Goal: Information Seeking & Learning: Learn about a topic

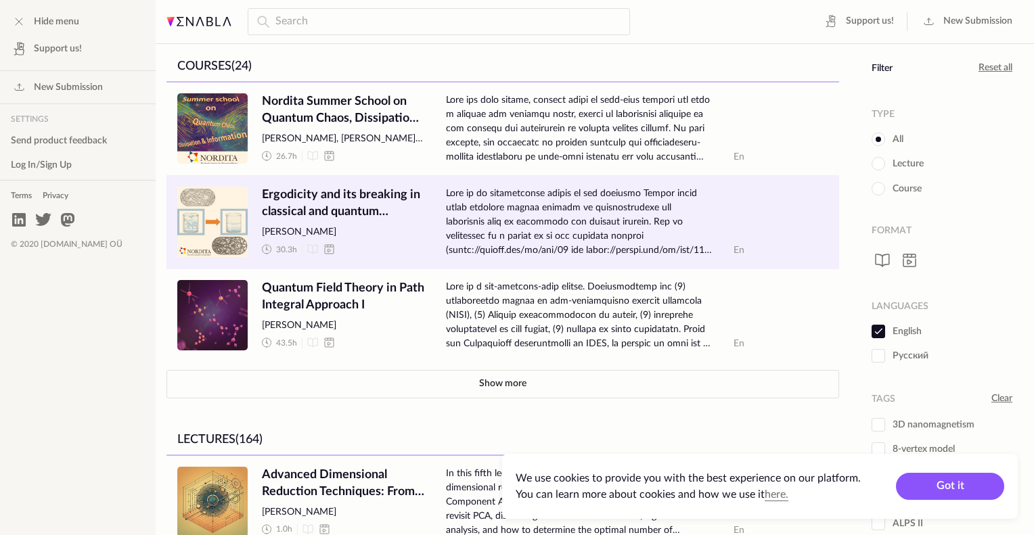
click at [295, 198] on span "Ergodicity and its breaking in classical and quantum systems" at bounding box center [343, 204] width 162 height 34
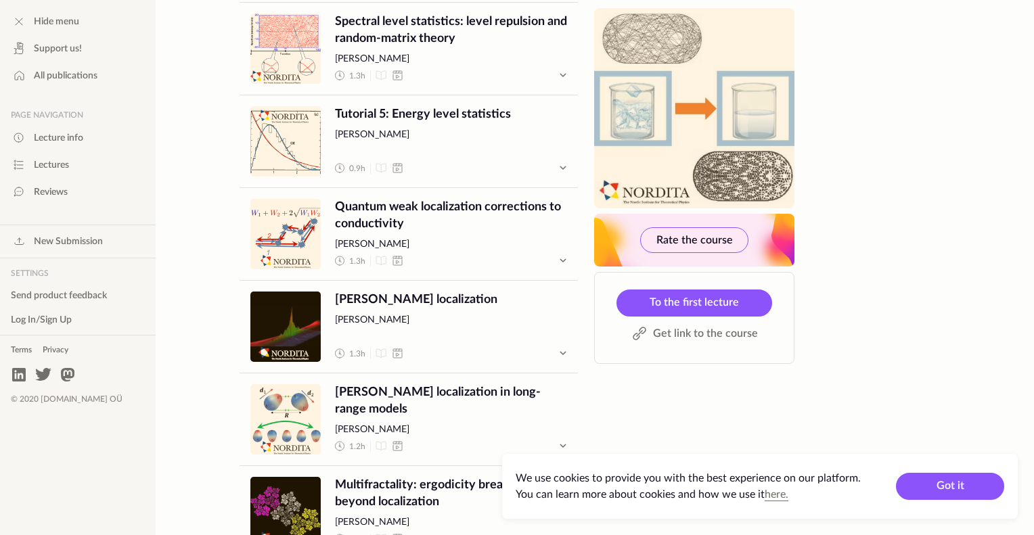
scroll to position [2583, 0]
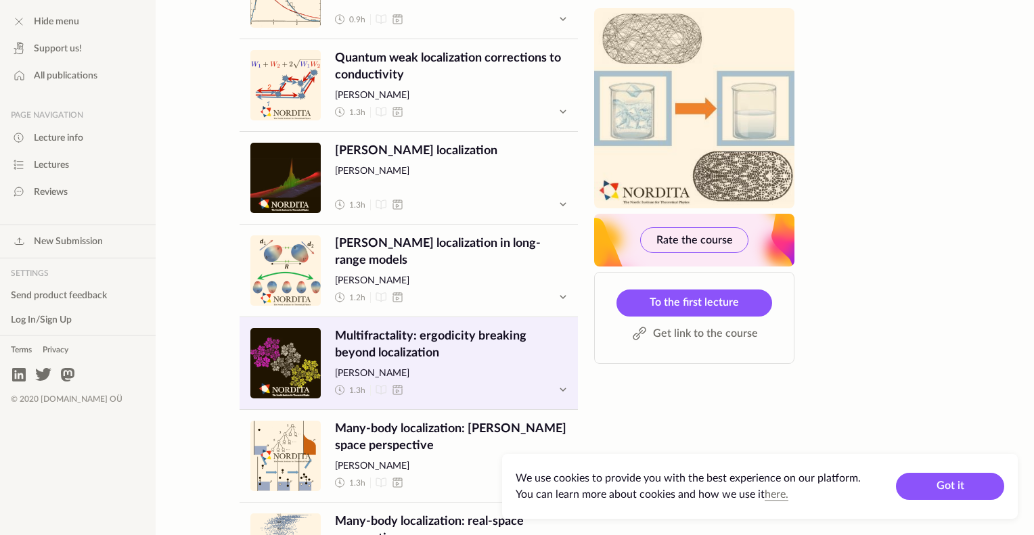
click at [382, 332] on span "Multifractality: ergodicity breaking beyond localization" at bounding box center [451, 345] width 232 height 34
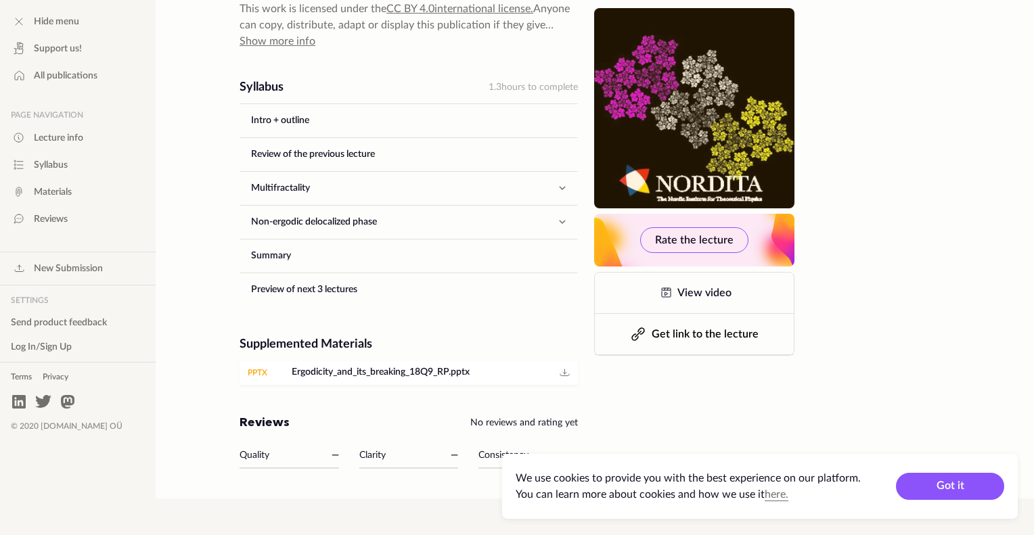
scroll to position [674, 0]
click at [365, 177] on link "Multifractality" at bounding box center [395, 188] width 311 height 32
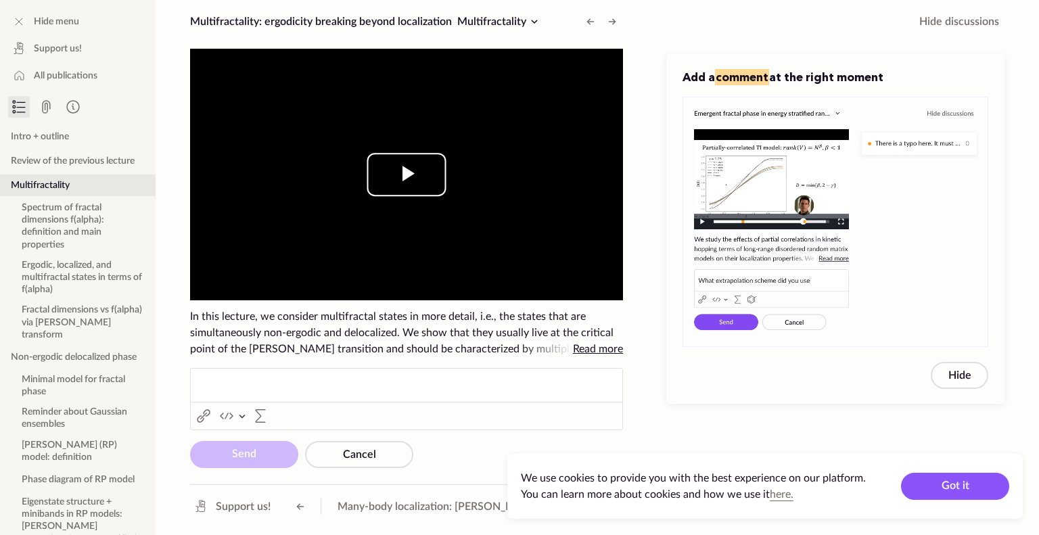
click at [407, 175] on span "Video Player" at bounding box center [407, 175] width 0 height 0
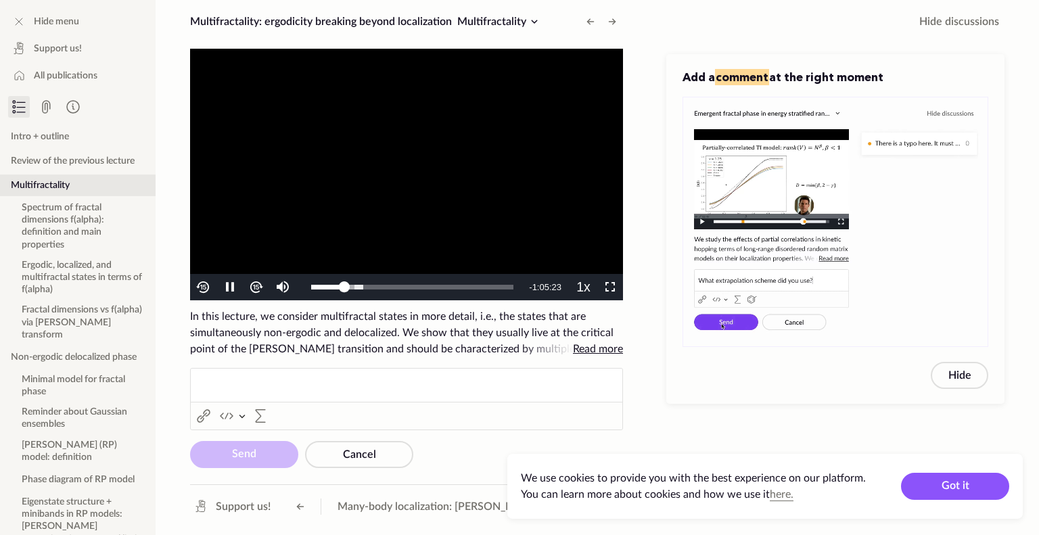
click at [260, 286] on img "Video Player" at bounding box center [256, 287] width 16 height 16
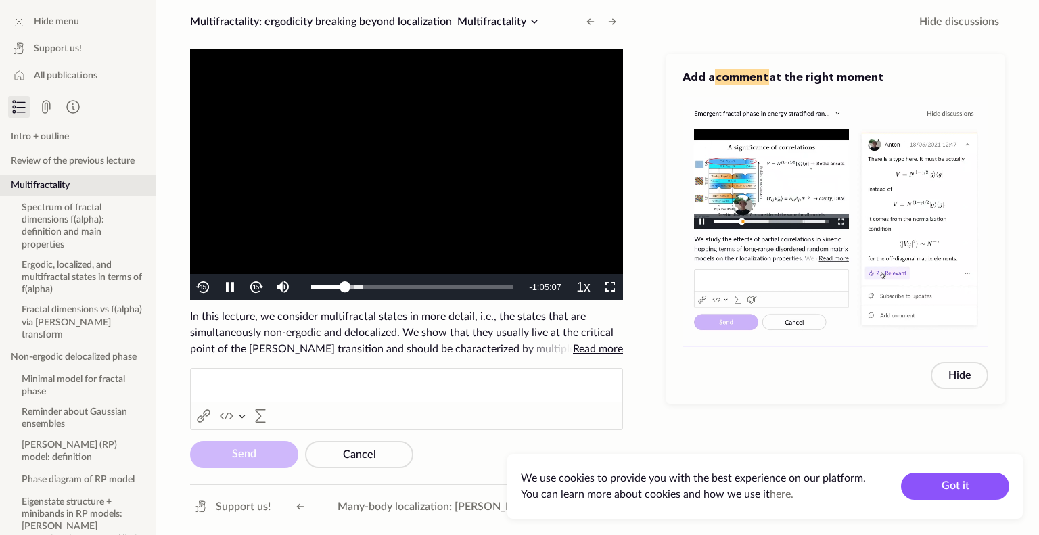
click at [260, 286] on img "Video Player" at bounding box center [256, 287] width 16 height 16
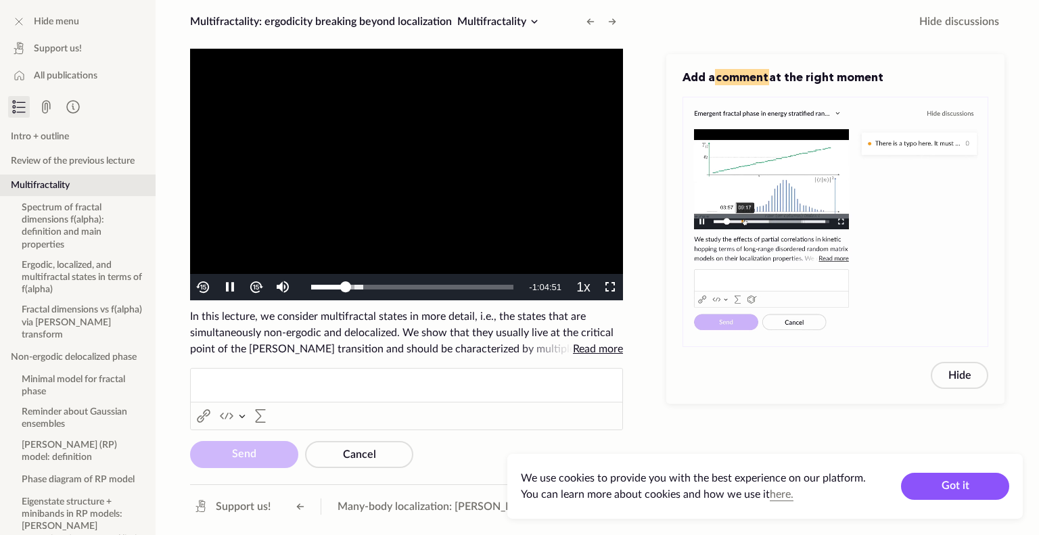
click at [260, 286] on img "Video Player" at bounding box center [256, 287] width 16 height 16
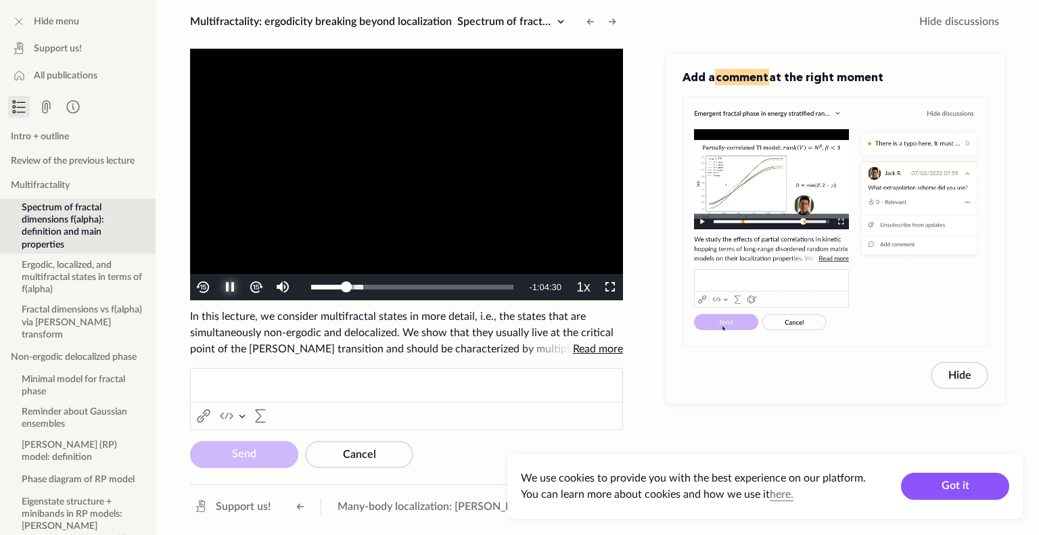
click at [230, 287] on span "Video Player" at bounding box center [230, 287] width 0 height 0
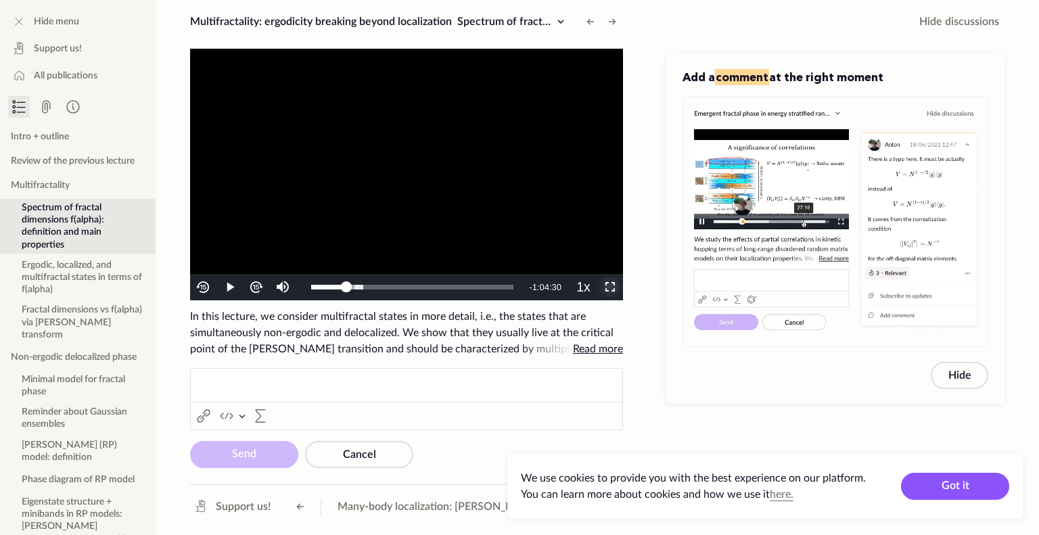
click at [610, 287] on span "Video Player" at bounding box center [610, 287] width 0 height 0
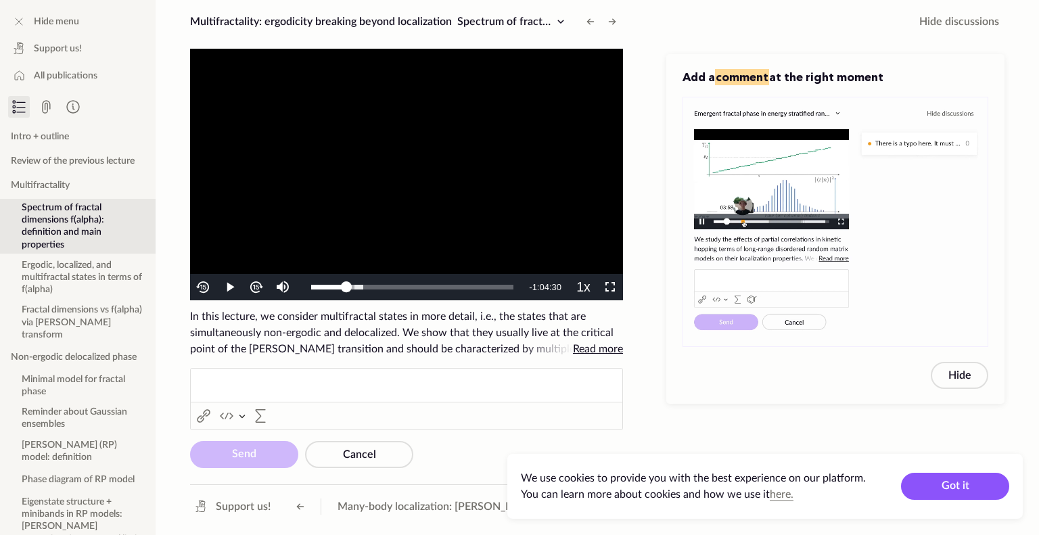
click at [259, 288] on img "Video Player" at bounding box center [256, 287] width 16 height 16
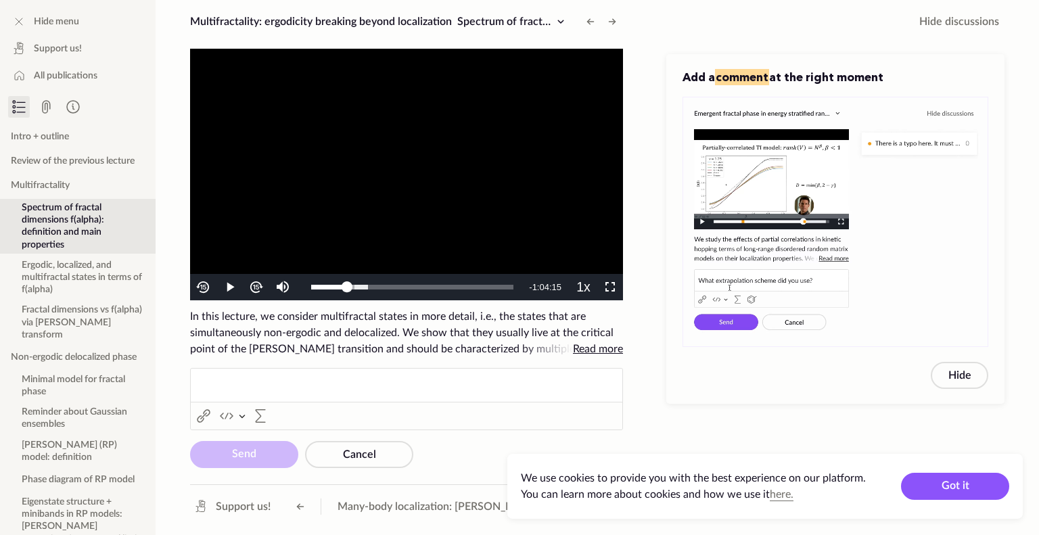
click at [259, 288] on img "Video Player" at bounding box center [256, 287] width 16 height 16
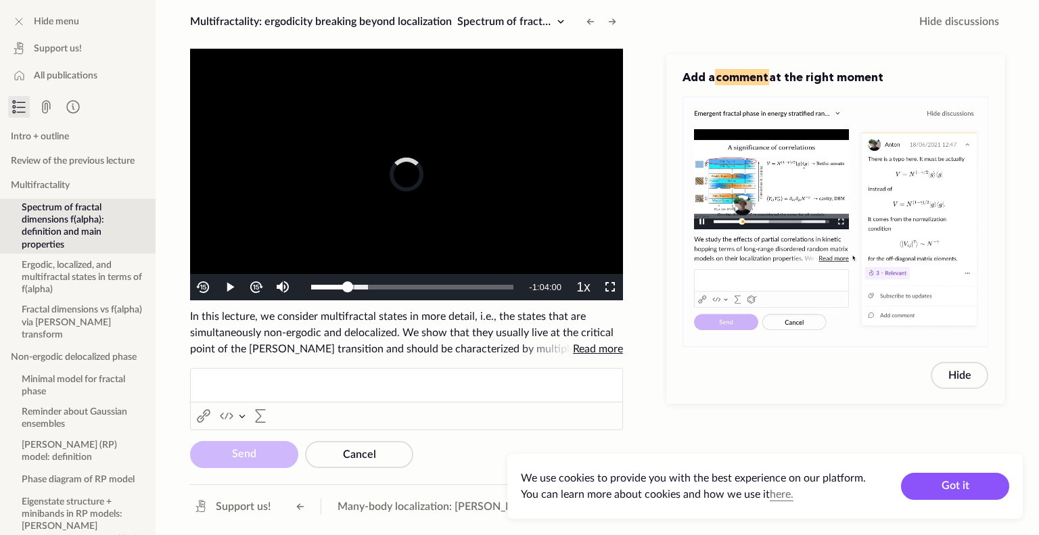
click at [259, 288] on img "Video Player" at bounding box center [256, 287] width 16 height 16
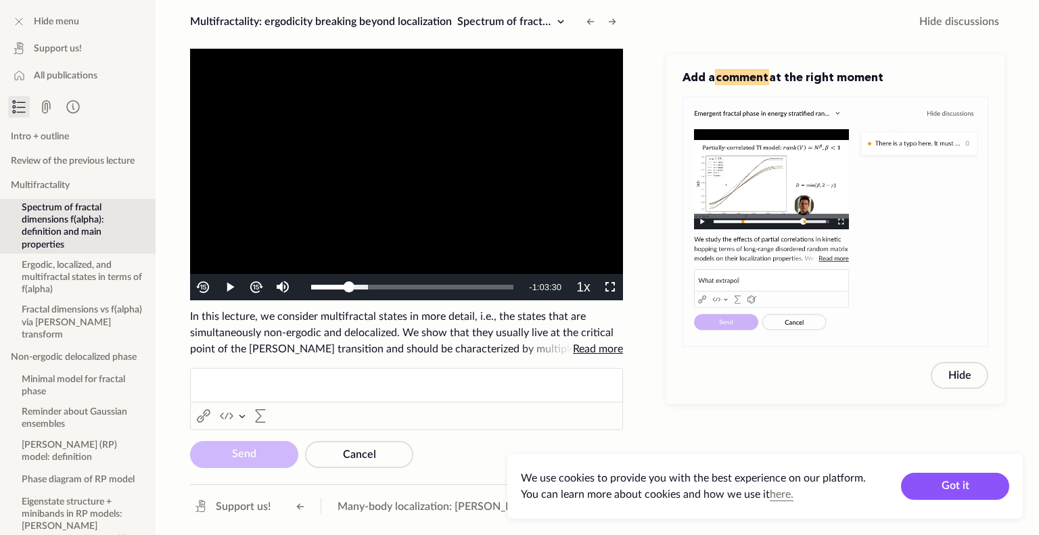
click at [259, 288] on img "Video Player" at bounding box center [256, 287] width 16 height 16
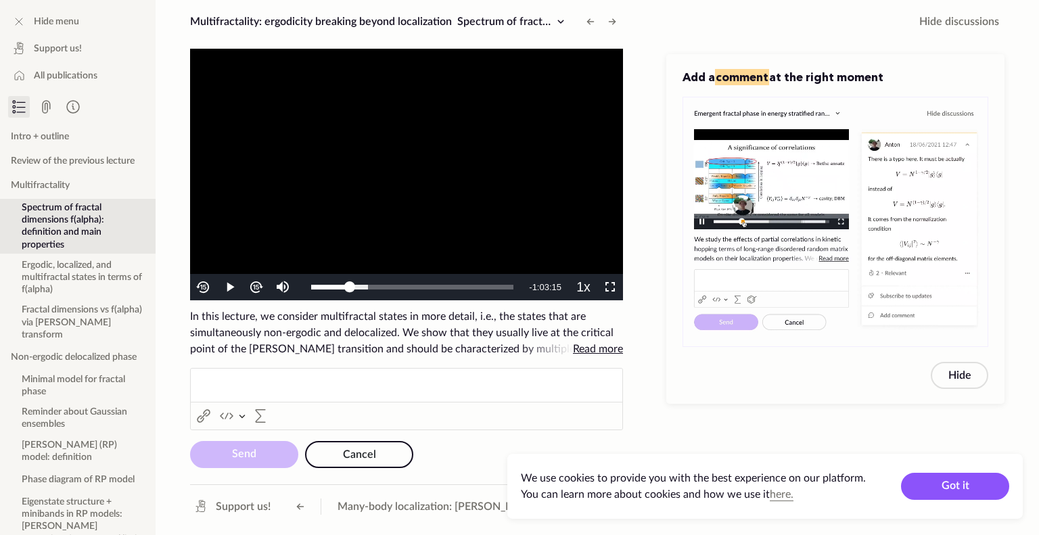
click at [360, 449] on span "Cancel" at bounding box center [359, 454] width 33 height 11
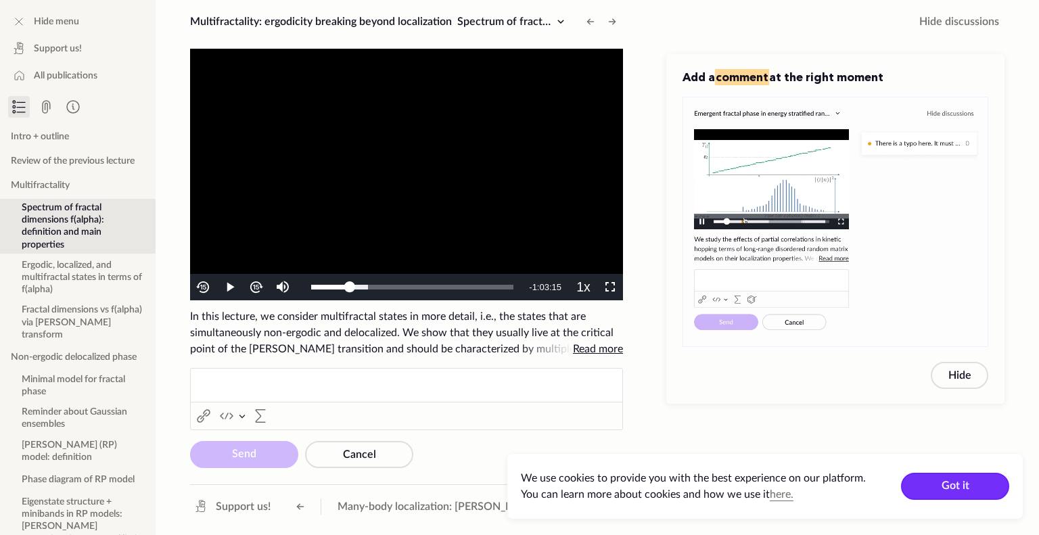
click at [960, 494] on button "Got it" at bounding box center [955, 486] width 108 height 27
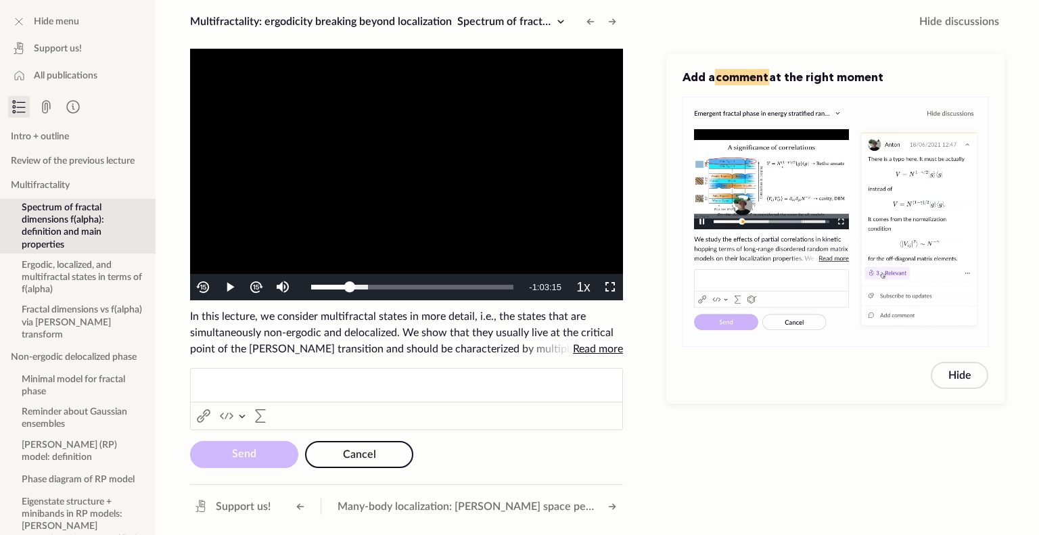
click at [360, 446] on button "Cancel" at bounding box center [359, 454] width 108 height 27
click at [358, 453] on span "Cancel" at bounding box center [359, 454] width 33 height 11
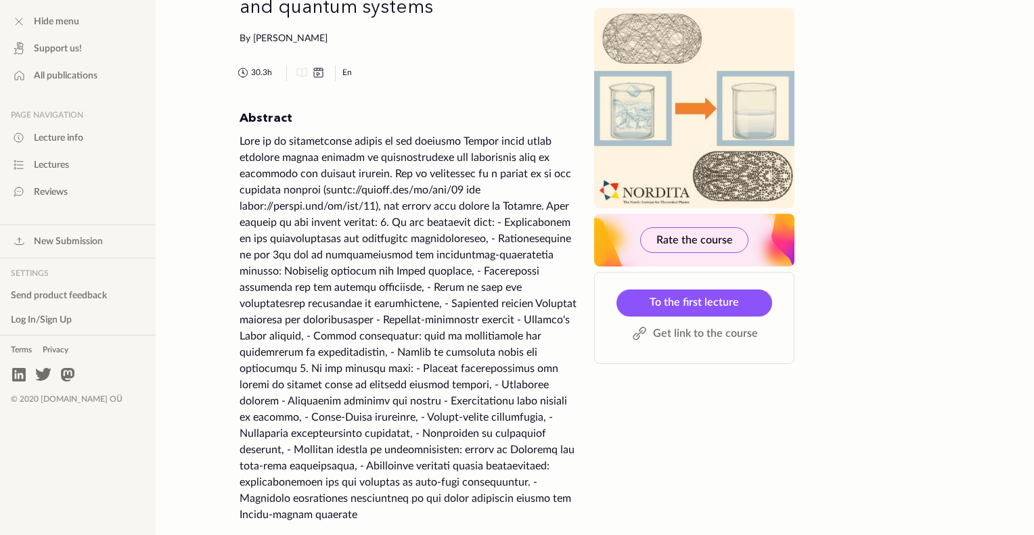
scroll to position [76, 0]
